Goal: Task Accomplishment & Management: Manage account settings

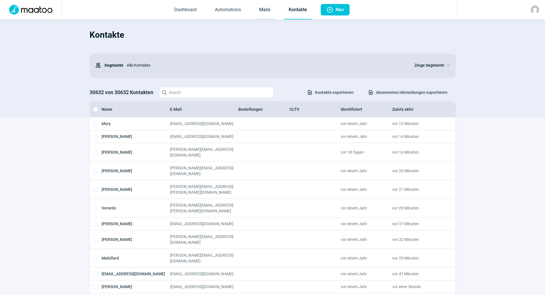
click at [262, 7] on link "Mails" at bounding box center [265, 10] width 20 height 19
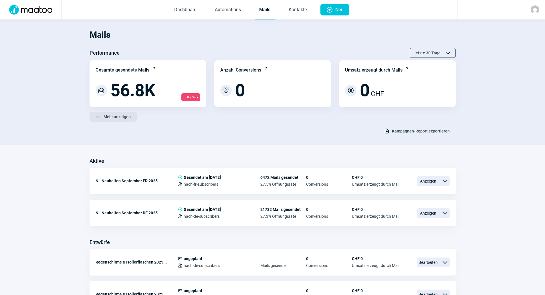
click at [123, 114] on span "Mehr anzeigen" at bounding box center [117, 116] width 27 height 9
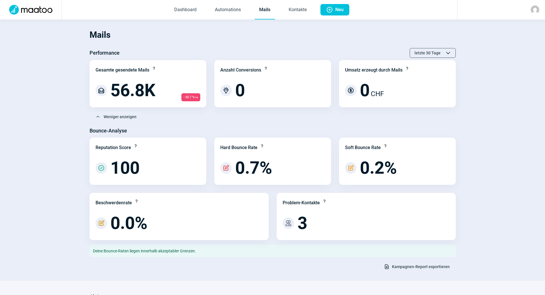
click at [404, 268] on span "Kampagnen-Report exportieren" at bounding box center [421, 266] width 58 height 9
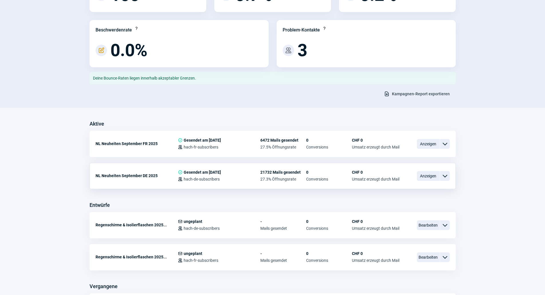
scroll to position [229, 0]
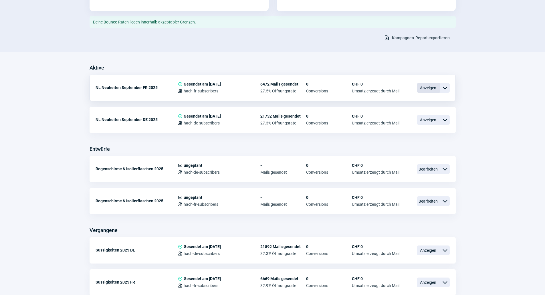
click at [429, 86] on span "Anzeigen" at bounding box center [428, 88] width 23 height 10
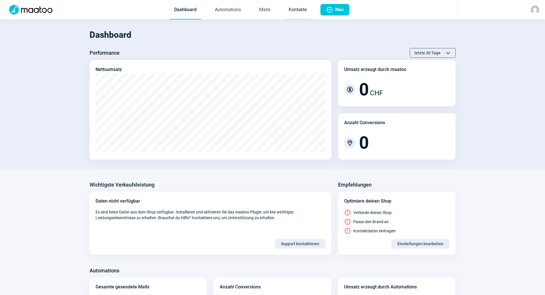
click at [308, 11] on link "Kontakte" at bounding box center [297, 10] width 27 height 19
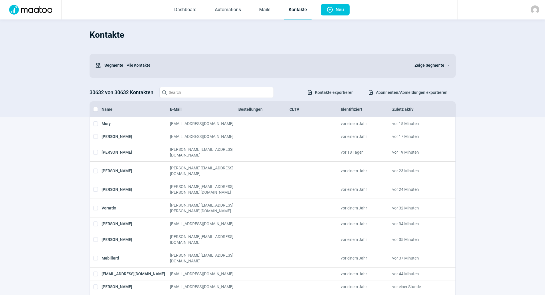
click at [408, 97] on span "Abonnenten/Abmeldungen exportieren" at bounding box center [412, 92] width 72 height 9
click at [445, 64] on span "ChevronDown icon" at bounding box center [448, 65] width 6 height 3
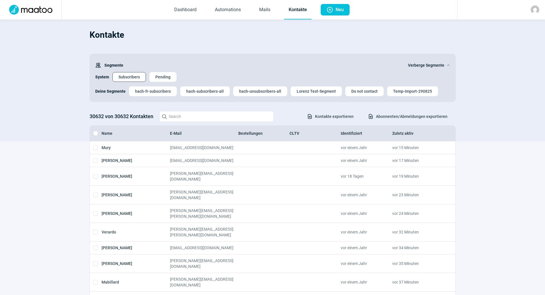
click at [115, 74] on button "Subscribers" at bounding box center [130, 77] width 34 height 10
